Goal: Navigation & Orientation: Find specific page/section

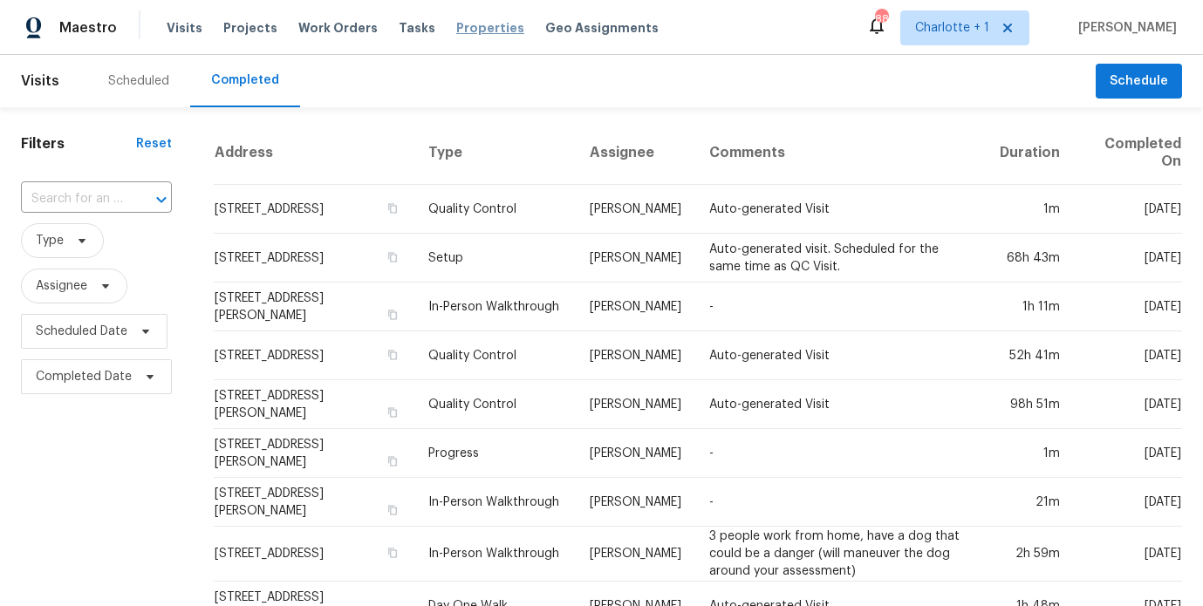
click at [472, 32] on span "Properties" at bounding box center [490, 27] width 68 height 17
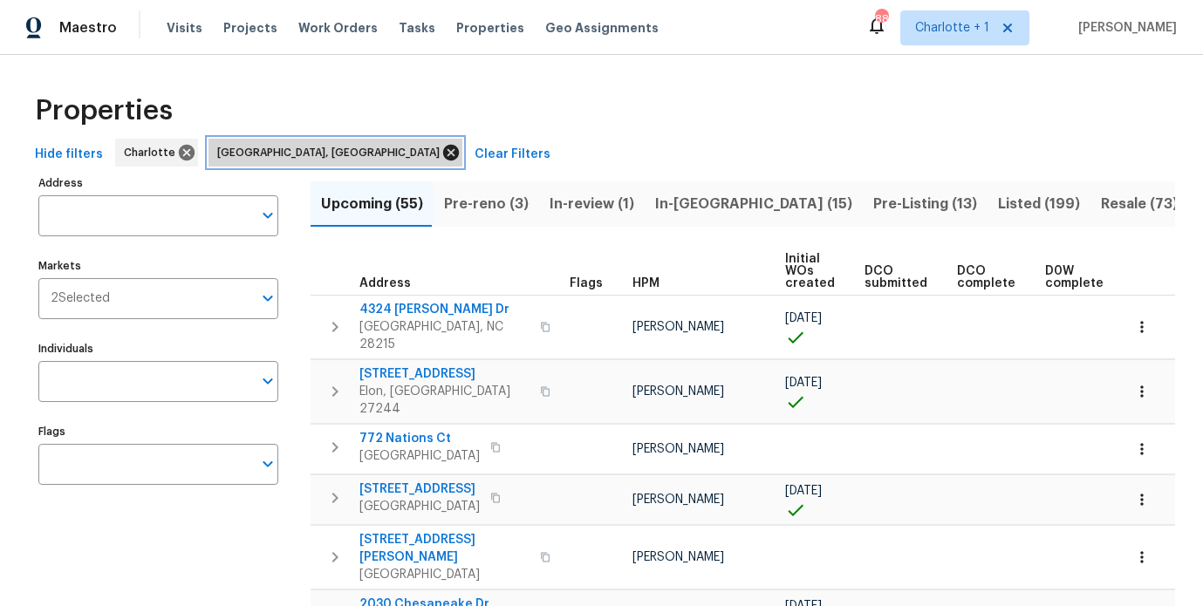
click at [443, 151] on icon at bounding box center [451, 153] width 16 height 16
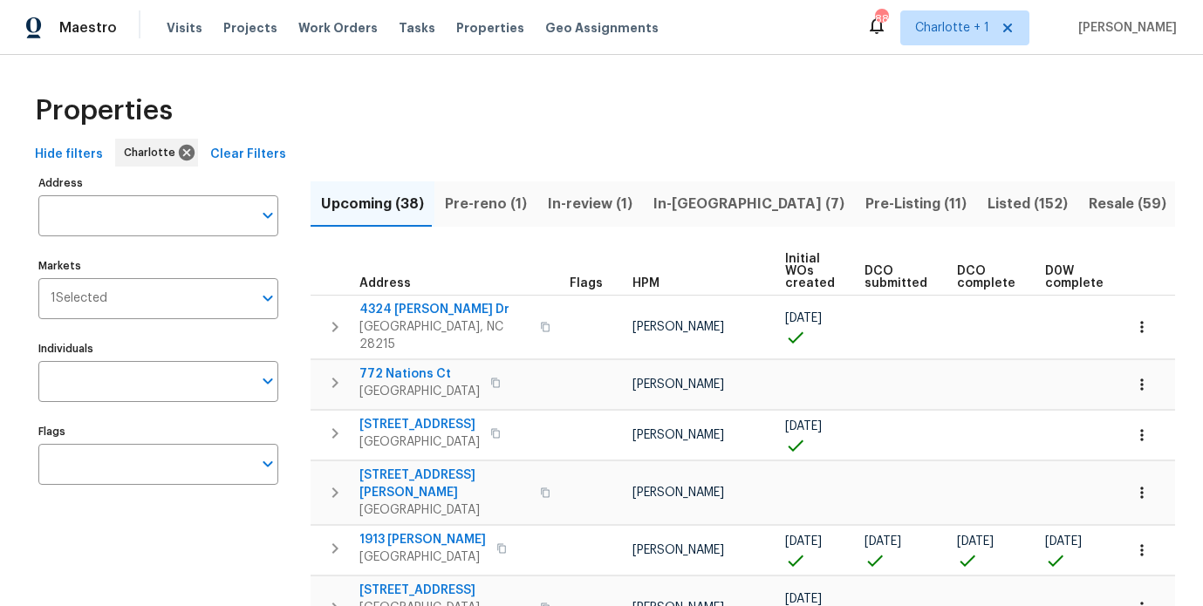
click at [949, 106] on div "Properties" at bounding box center [601, 111] width 1147 height 56
click at [1089, 201] on span "Resale (59)" at bounding box center [1128, 204] width 78 height 24
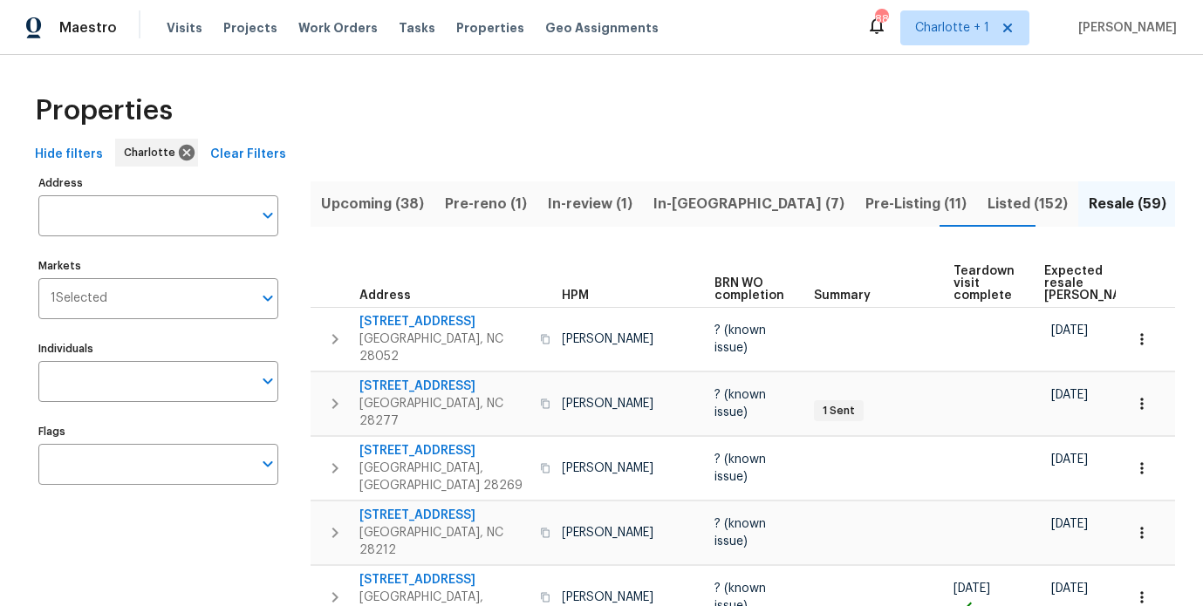
scroll to position [0, 101]
click at [1044, 275] on span "Expected resale [PERSON_NAME]" at bounding box center [1093, 283] width 99 height 37
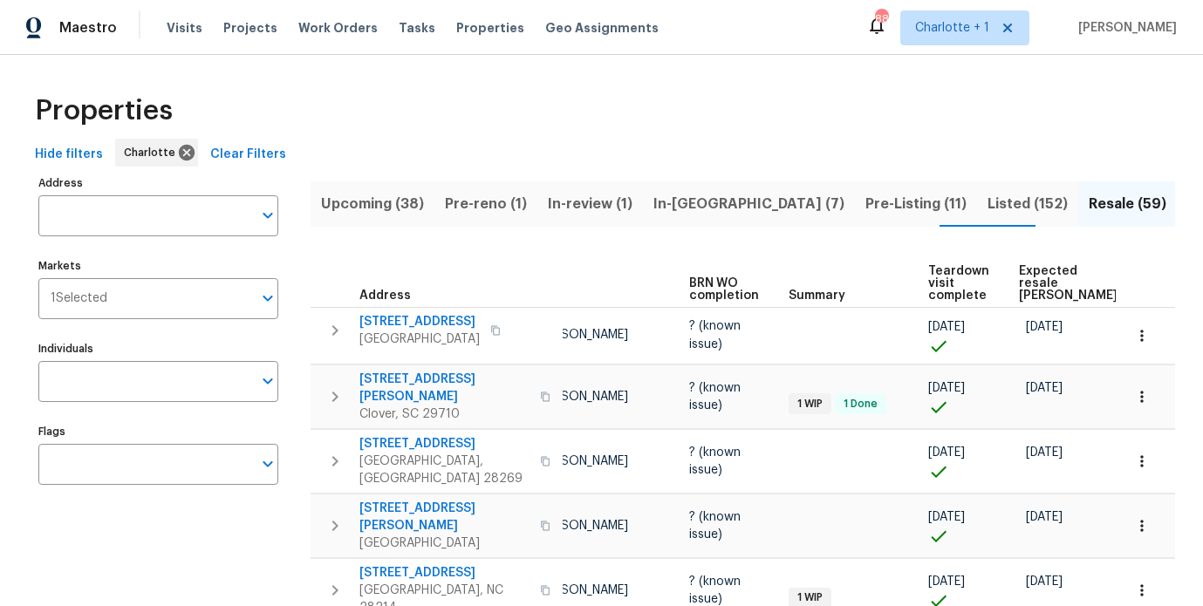
scroll to position [0, 232]
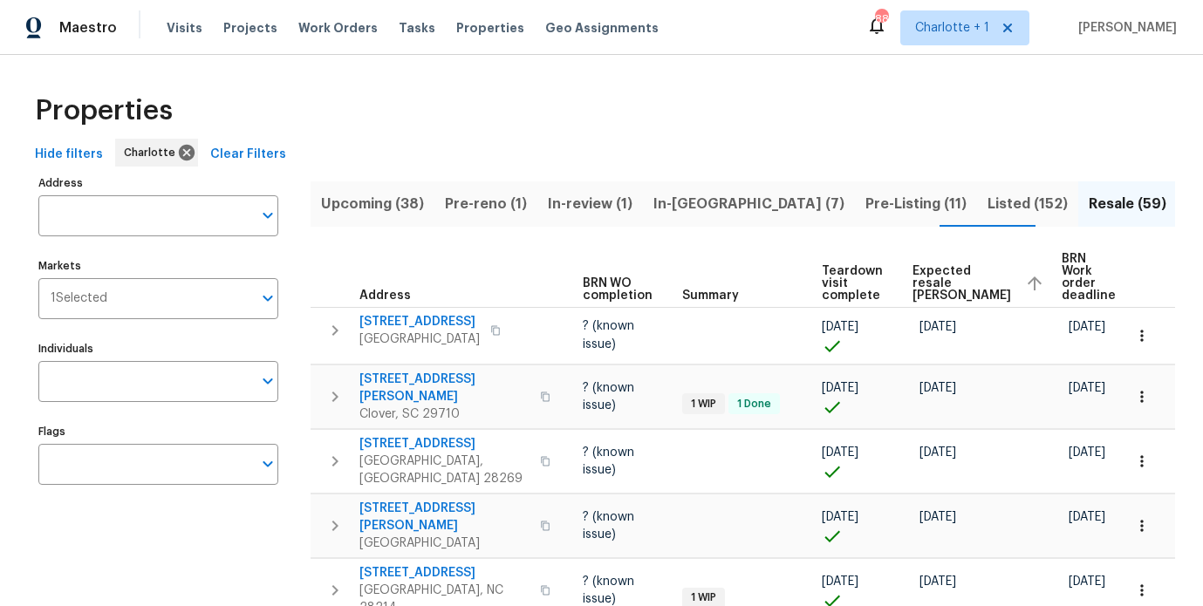
click at [948, 265] on span "Expected resale [PERSON_NAME]" at bounding box center [962, 283] width 99 height 37
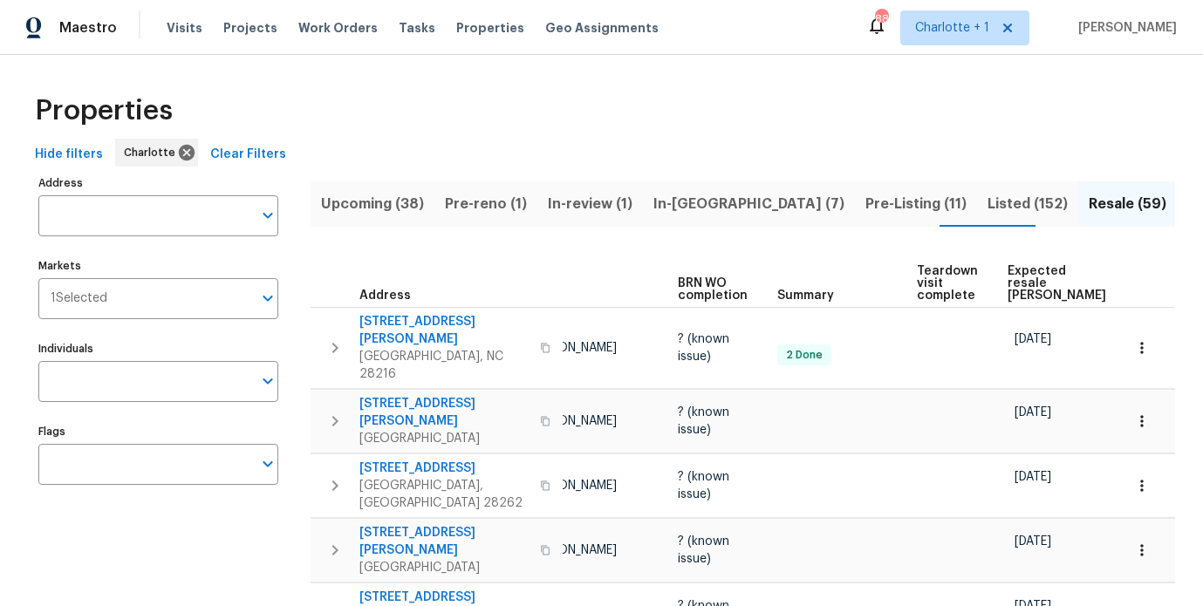
scroll to position [105, 0]
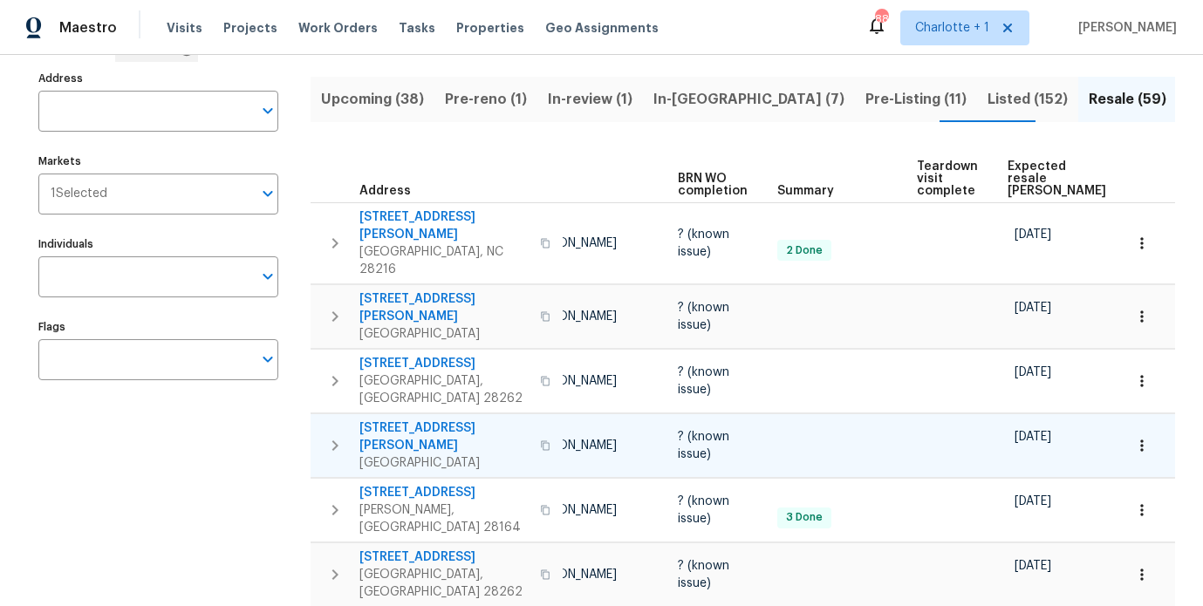
click at [428, 420] on span "[STREET_ADDRESS][PERSON_NAME]" at bounding box center [444, 437] width 170 height 35
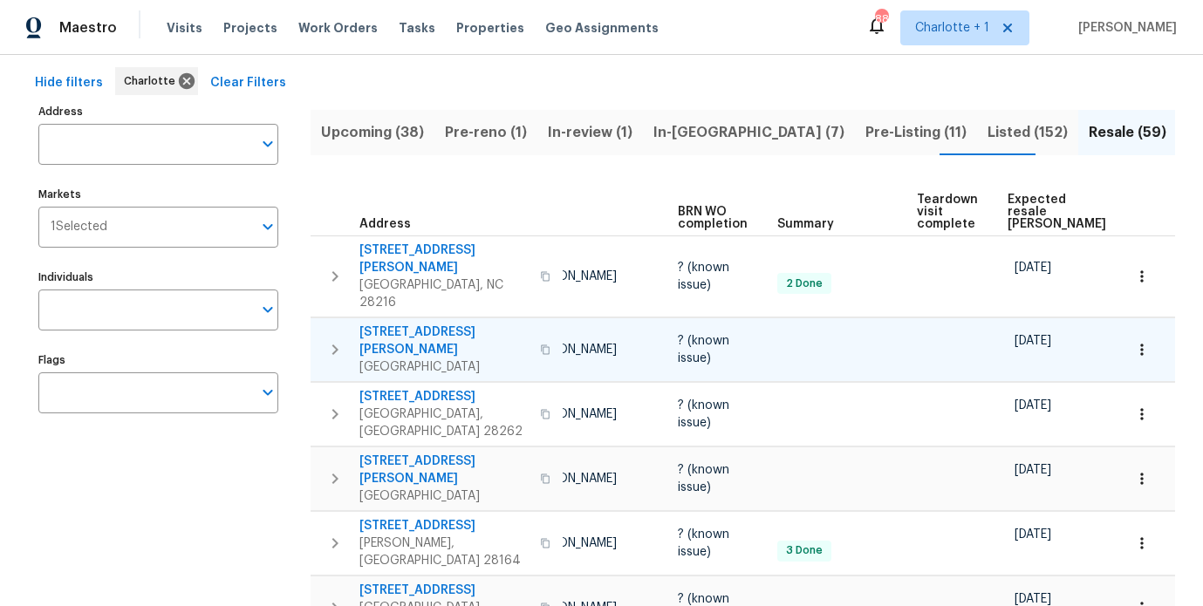
scroll to position [65, 0]
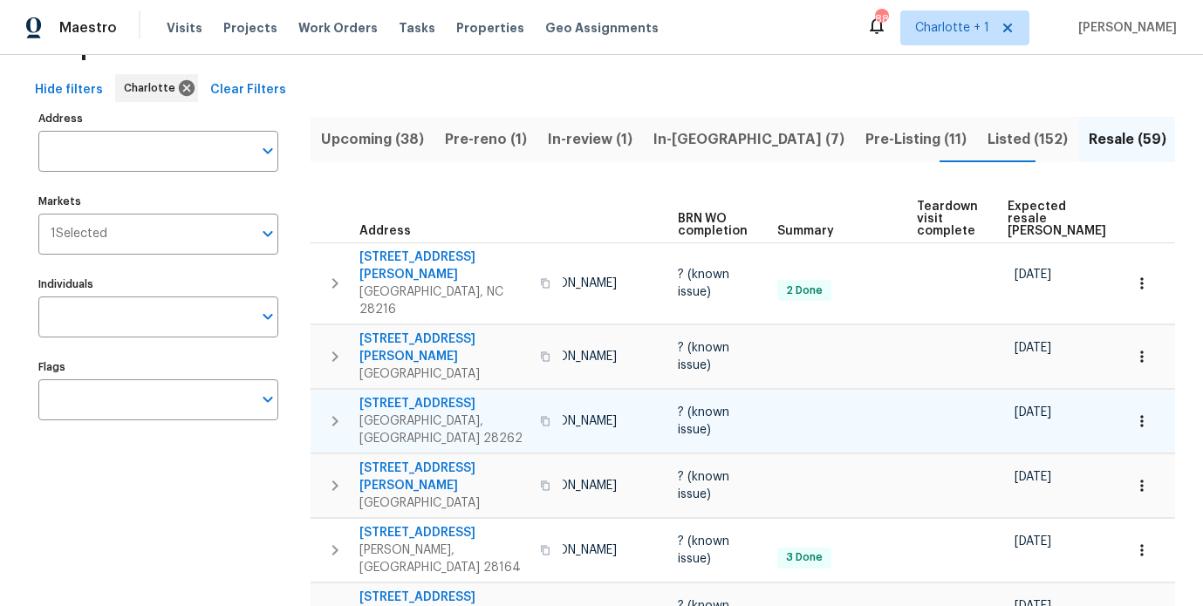
click at [438, 395] on span "[STREET_ADDRESS]" at bounding box center [444, 403] width 170 height 17
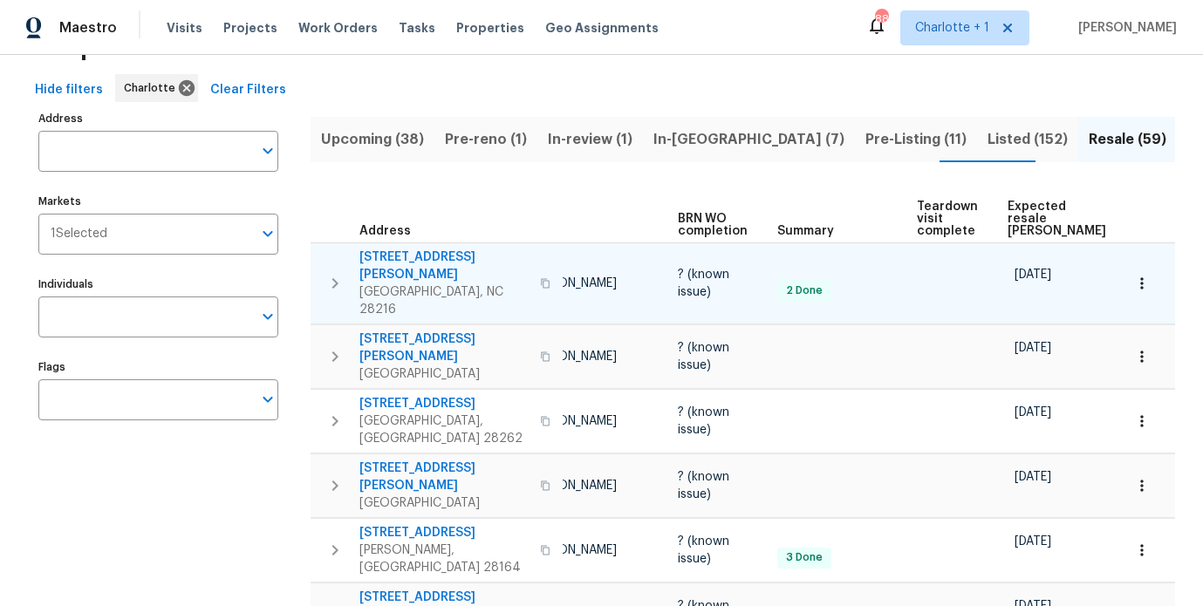
click at [421, 255] on span "[STREET_ADDRESS][PERSON_NAME]" at bounding box center [444, 266] width 170 height 35
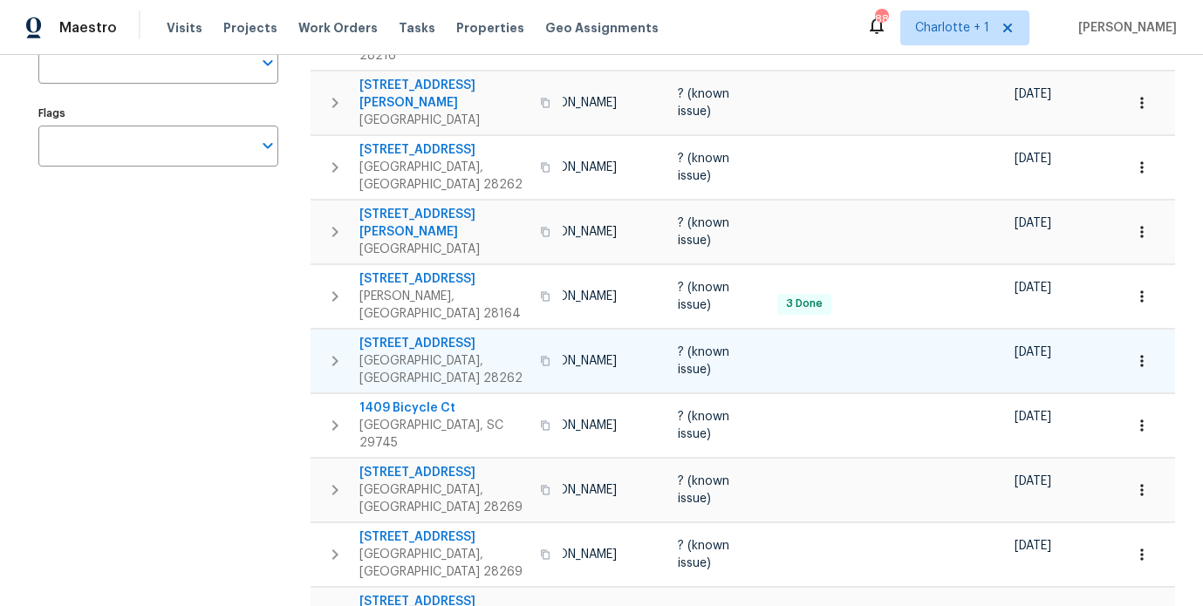
scroll to position [342, 0]
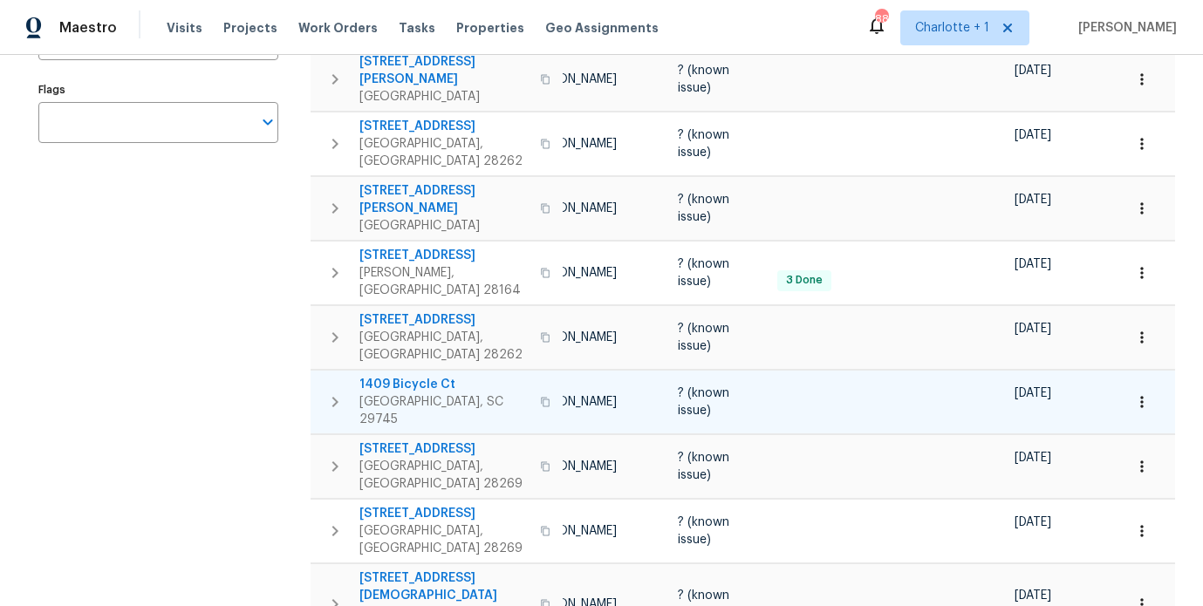
click at [401, 371] on td "[STREET_ADDRESS]" at bounding box center [437, 402] width 252 height 63
click at [400, 376] on span "1409 Bicycle Ct" at bounding box center [444, 384] width 170 height 17
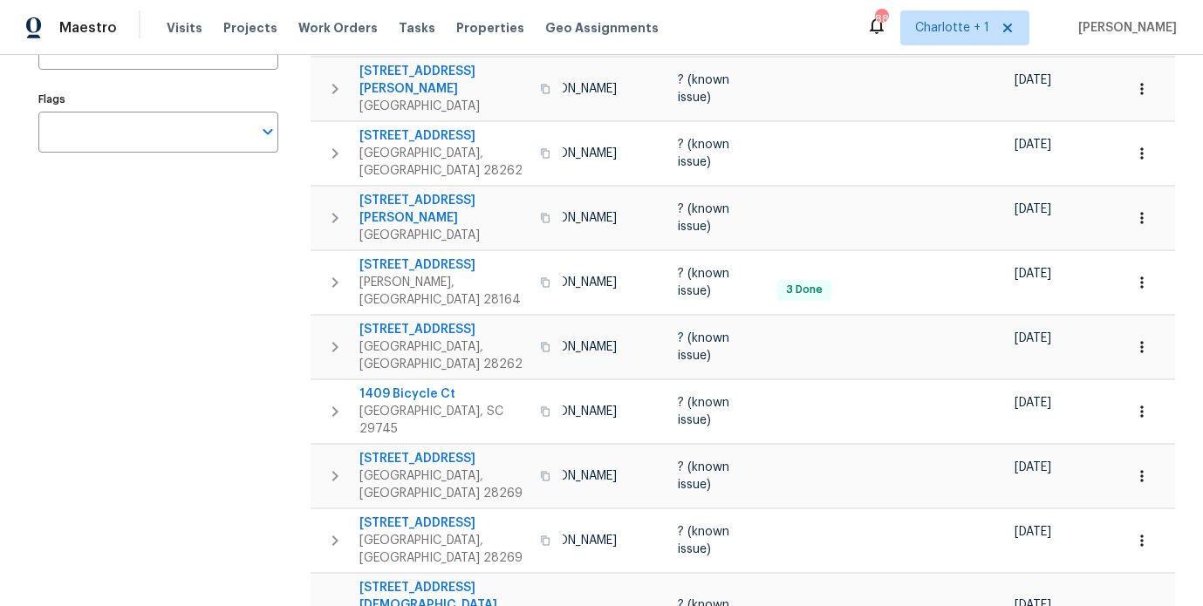
scroll to position [0, 0]
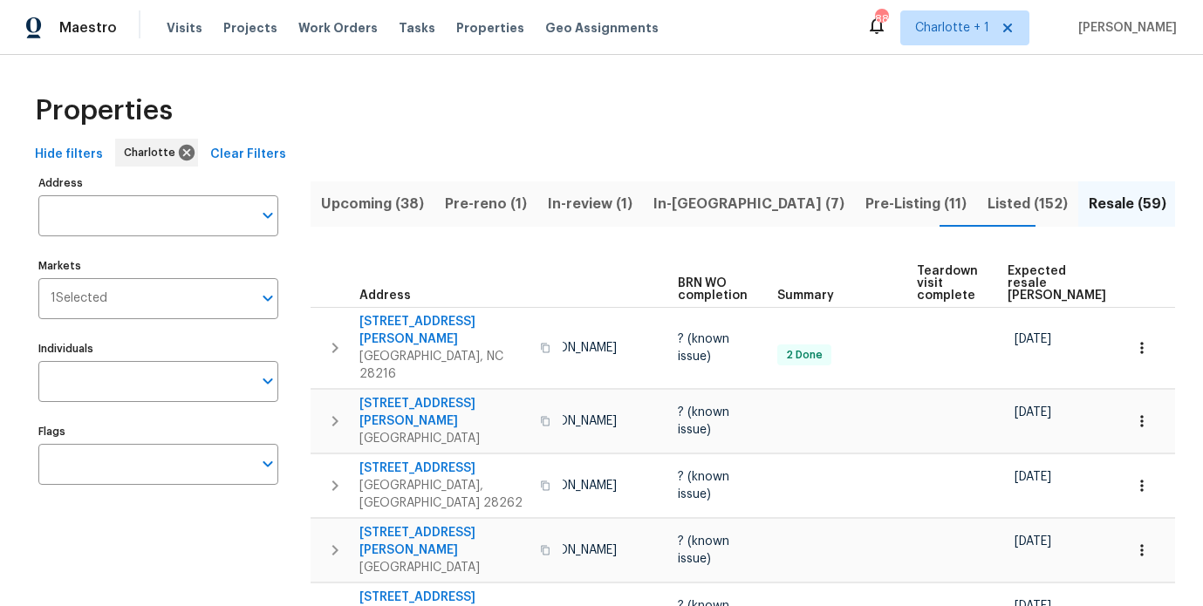
click at [708, 101] on div "Properties" at bounding box center [601, 111] width 1147 height 56
click at [866, 211] on span "Pre-Listing (11)" at bounding box center [916, 204] width 101 height 24
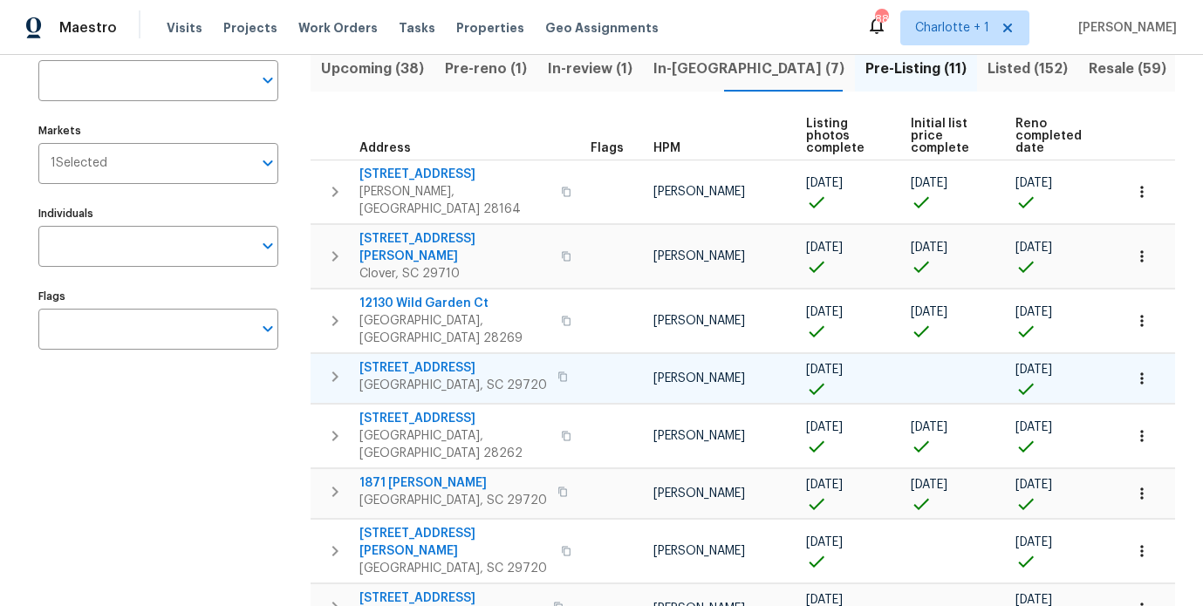
scroll to position [125, 0]
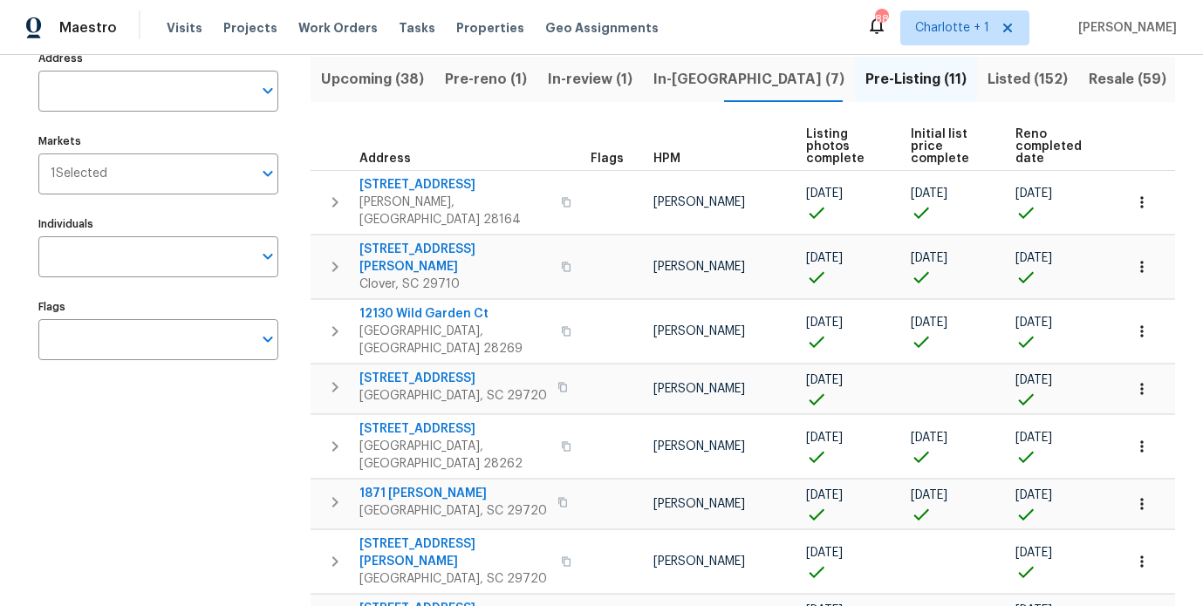
click at [1011, 165] on th "Reno completed date" at bounding box center [1062, 147] width 107 height 48
click at [1016, 154] on span "Reno completed date" at bounding box center [1055, 146] width 78 height 37
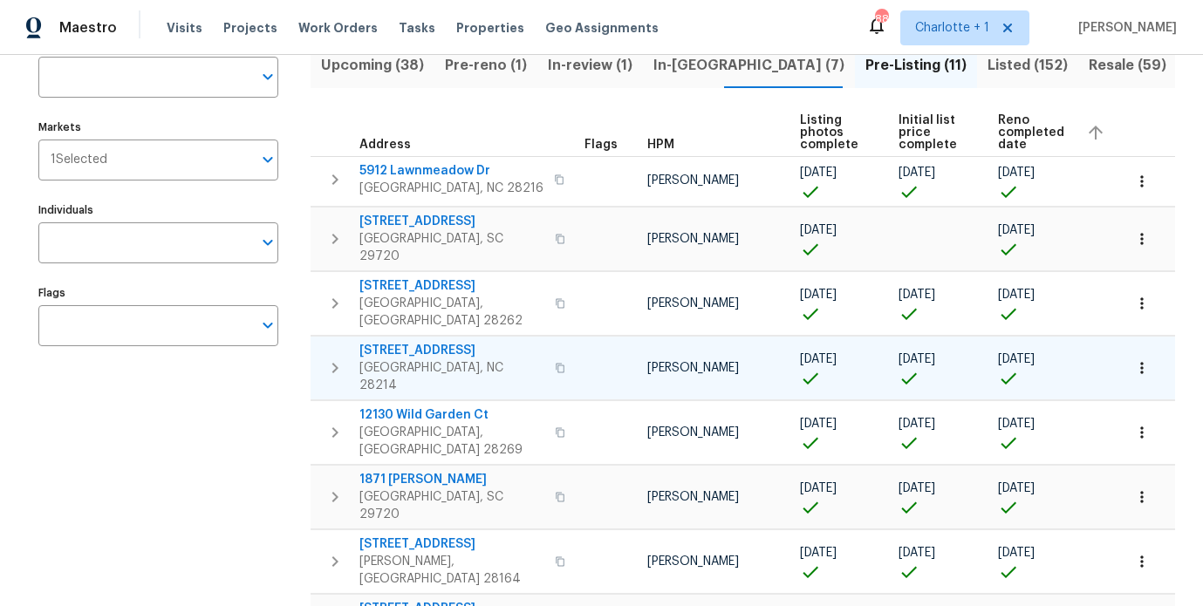
scroll to position [89, 0]
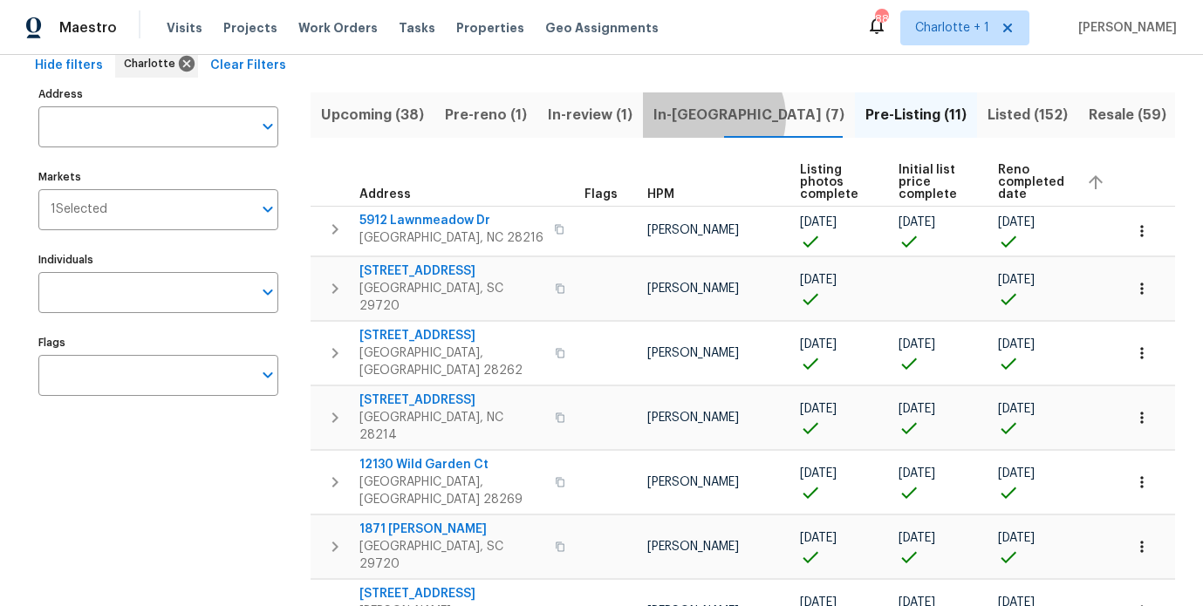
click at [702, 117] on span "In-[GEOGRAPHIC_DATA] (7)" at bounding box center [749, 115] width 191 height 24
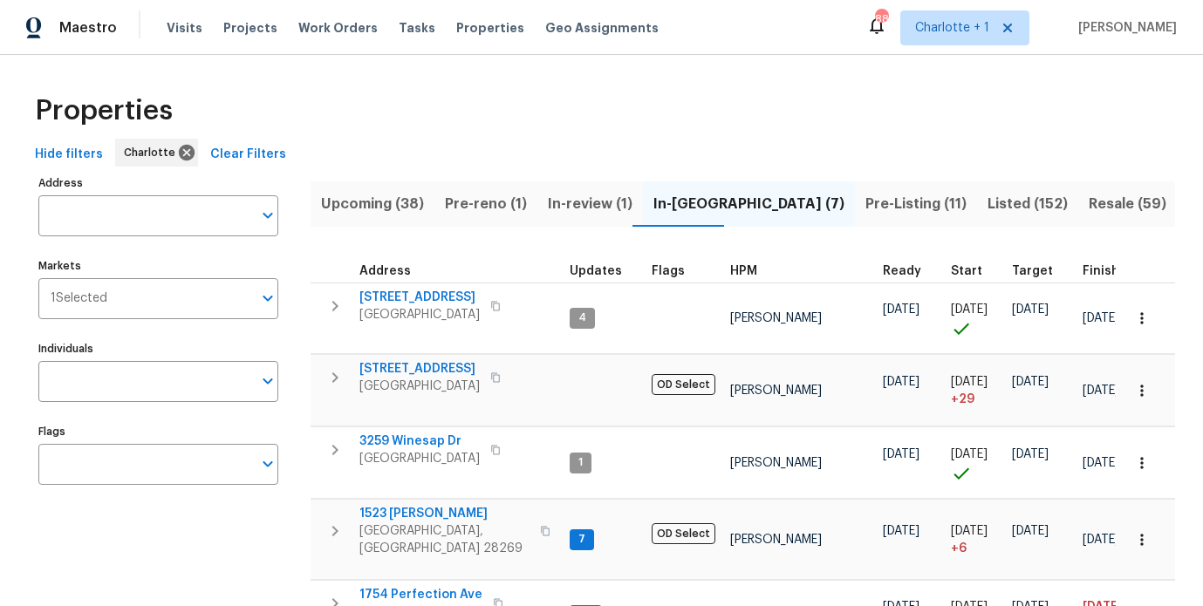
click at [909, 128] on div "Properties" at bounding box center [601, 111] width 1147 height 56
